Goal: Information Seeking & Learning: Learn about a topic

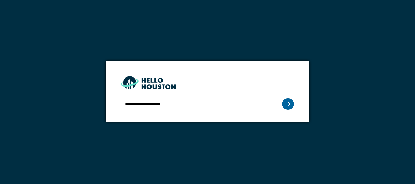
click at [285, 105] on div at bounding box center [288, 104] width 12 height 12
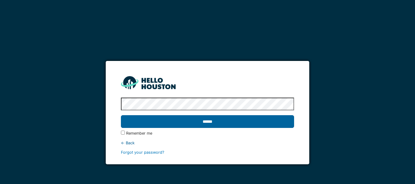
click at [207, 124] on input "******" at bounding box center [207, 121] width 173 height 13
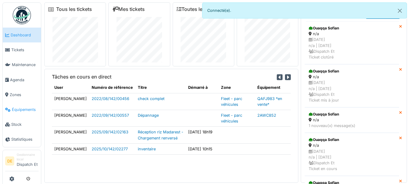
click at [18, 109] on span "Équipements" at bounding box center [25, 110] width 27 height 6
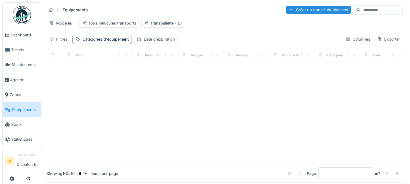
click at [361, 10] on input at bounding box center [382, 10] width 42 height 9
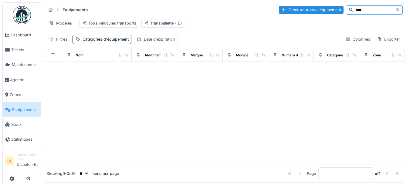
click at [354, 10] on input "****" at bounding box center [375, 10] width 42 height 9
click at [354, 9] on input "*******" at bounding box center [375, 10] width 42 height 9
drag, startPoint x: 343, startPoint y: 9, endPoint x: 325, endPoint y: 9, distance: 18.2
click at [346, 9] on div "*******" at bounding box center [374, 9] width 57 height 9
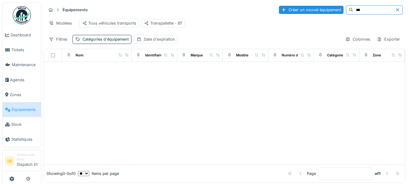
click at [354, 12] on input "***" at bounding box center [375, 10] width 42 height 9
click at [283, 36] on div "Équipements Créer un nouvel équipement *** Modèles Tous véhicules transports Tr…" at bounding box center [225, 24] width 362 height 44
drag, startPoint x: 341, startPoint y: 10, endPoint x: 323, endPoint y: 15, distance: 18.9
click at [346, 10] on div "***" at bounding box center [374, 9] width 57 height 9
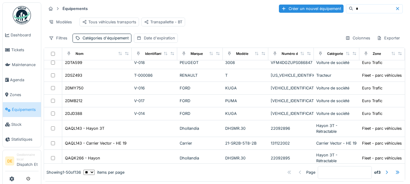
scroll to position [619, 0]
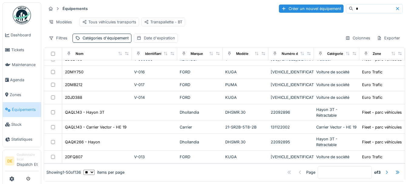
type input "*"
click at [385, 170] on div at bounding box center [387, 173] width 5 height 6
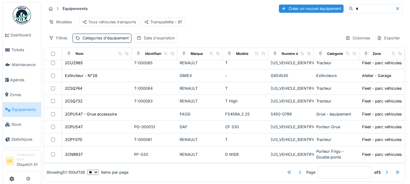
scroll to position [0, 0]
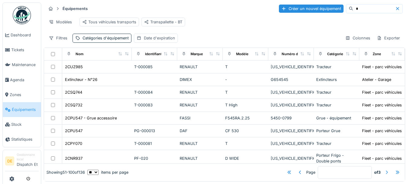
click at [385, 170] on div at bounding box center [387, 173] width 5 height 6
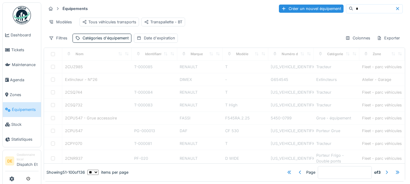
type input "*"
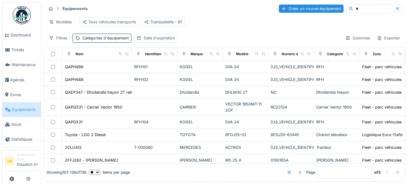
click at [354, 5] on input "*" at bounding box center [375, 9] width 42 height 9
type input "**"
type input "*"
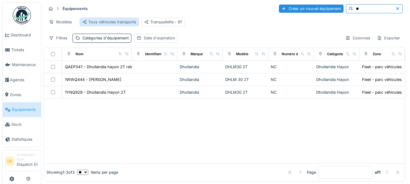
click at [98, 19] on div "Tous véhicules transports" at bounding box center [109, 22] width 54 height 6
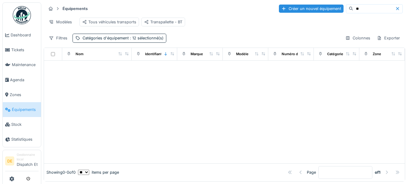
click at [354, 5] on input "**" at bounding box center [375, 9] width 42 height 9
type input "*"
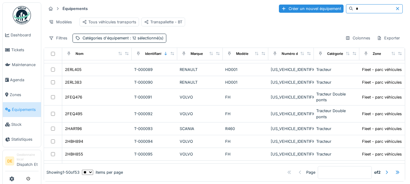
scroll to position [595, 0]
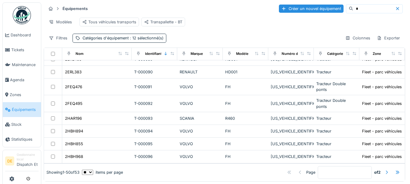
click at [385, 170] on div at bounding box center [387, 173] width 5 height 6
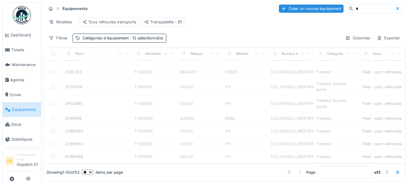
type input "*"
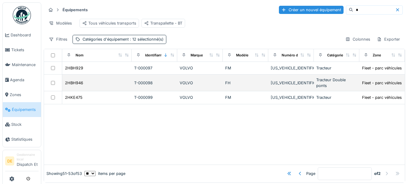
scroll to position [6, 0]
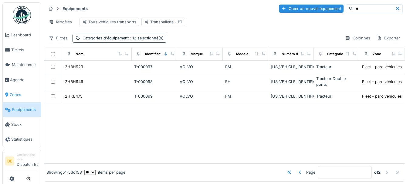
click at [20, 93] on span "Zones" at bounding box center [24, 95] width 29 height 6
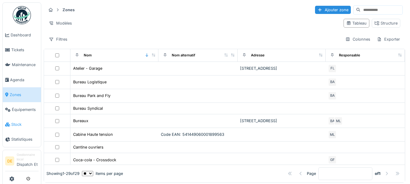
click at [19, 124] on span "Stock" at bounding box center [24, 125] width 27 height 6
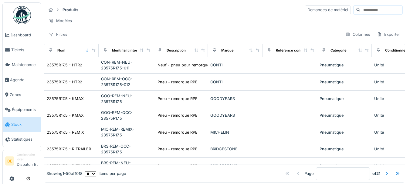
click at [361, 9] on input at bounding box center [382, 10] width 42 height 9
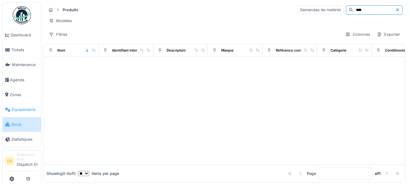
type input "****"
click at [24, 110] on span "Équipements" at bounding box center [25, 110] width 27 height 6
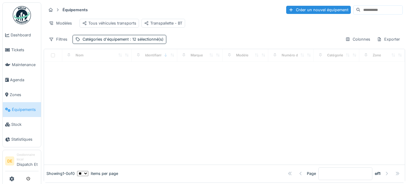
click at [361, 9] on input at bounding box center [382, 10] width 42 height 9
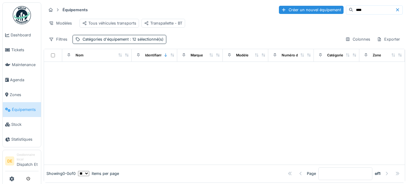
type input "****"
click at [279, 106] on div at bounding box center [224, 113] width 361 height 103
click at [20, 37] on span "Dashboard" at bounding box center [25, 35] width 28 height 6
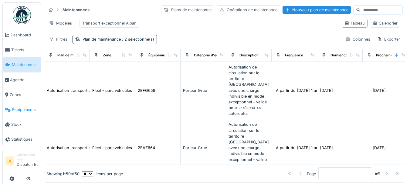
click at [16, 111] on span "Équipements" at bounding box center [25, 110] width 27 height 6
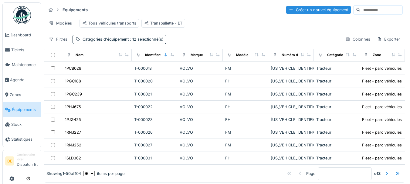
scroll to position [619, 0]
click at [385, 171] on div at bounding box center [387, 174] width 5 height 6
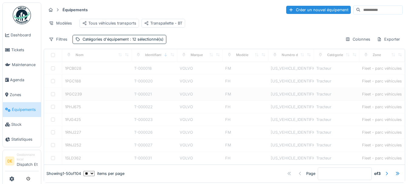
type input "*"
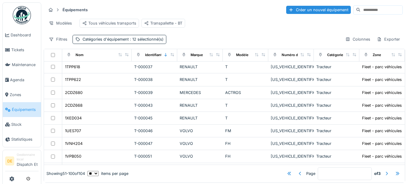
scroll to position [0, 0]
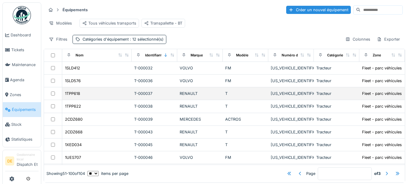
click at [90, 97] on div "1TPP618" at bounding box center [97, 94] width 65 height 6
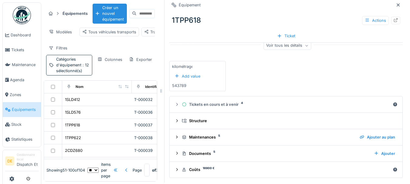
scroll to position [14, 0]
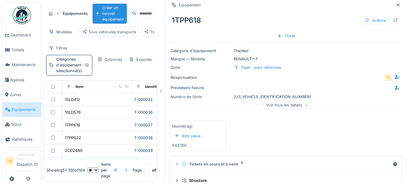
click at [274, 102] on div "Voir tous les détails" at bounding box center [288, 105] width 48 height 9
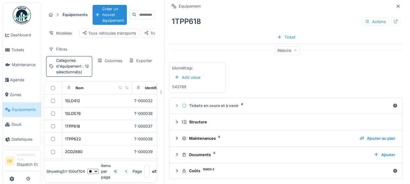
scroll to position [6, 0]
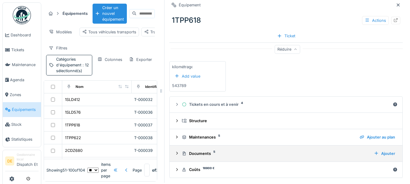
click at [198, 151] on div "Documents 5" at bounding box center [275, 154] width 187 height 6
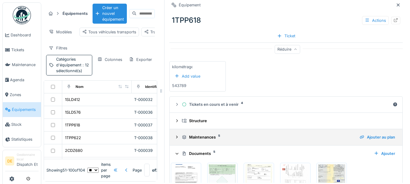
click at [187, 135] on div "Maintenances 5" at bounding box center [268, 138] width 173 height 6
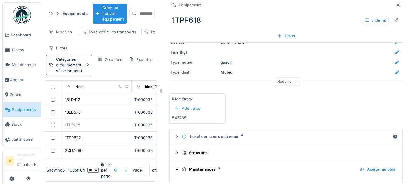
scroll to position [196, 0]
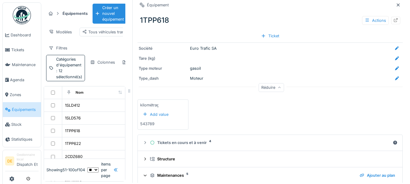
drag, startPoint x: 156, startPoint y: 87, endPoint x: 125, endPoint y: 83, distance: 31.2
click at [125, 84] on div "Équipements Créer un nouvel équipement Modèles Tous véhicules transports Transp…" at bounding box center [225, 92] width 369 height 186
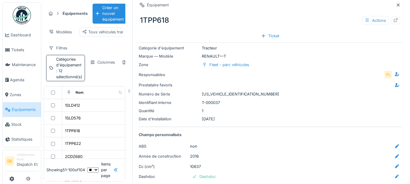
scroll to position [0, 0]
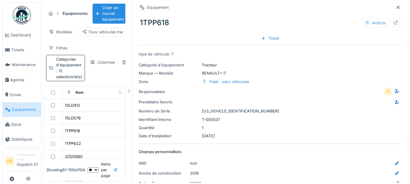
drag, startPoint x: 396, startPoint y: 29, endPoint x: 397, endPoint y: 35, distance: 5.7
click at [397, 35] on div "Équipement 1TPP618 Actions Ticket type de véhicule: T Catégorie d'équipement Tr…" at bounding box center [270, 91] width 276 height 184
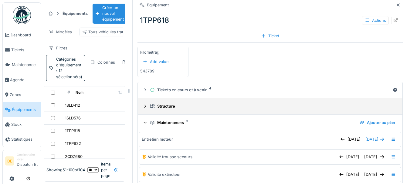
scroll to position [250, 0]
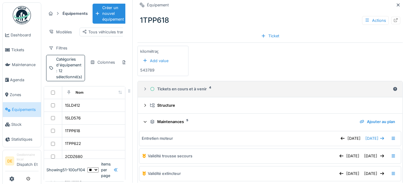
click at [143, 87] on icon at bounding box center [145, 89] width 5 height 4
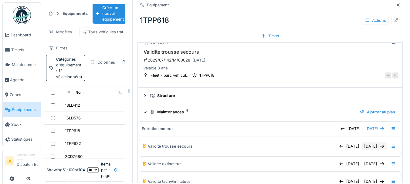
scroll to position [475, 0]
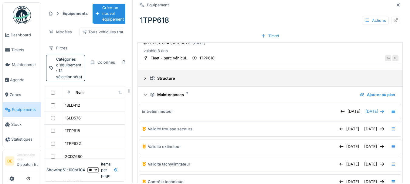
click at [143, 77] on icon at bounding box center [145, 79] width 5 height 4
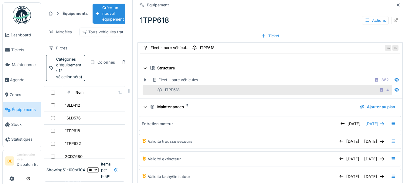
scroll to position [478, 0]
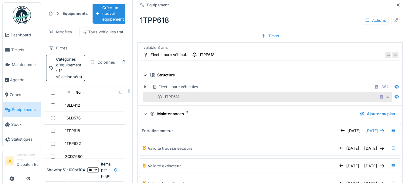
click at [143, 112] on icon at bounding box center [145, 114] width 4 height 5
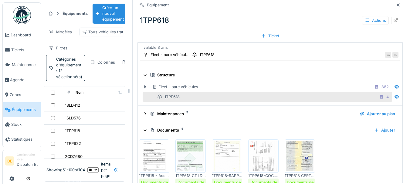
scroll to position [509, 0]
